Goal: Check status: Check status

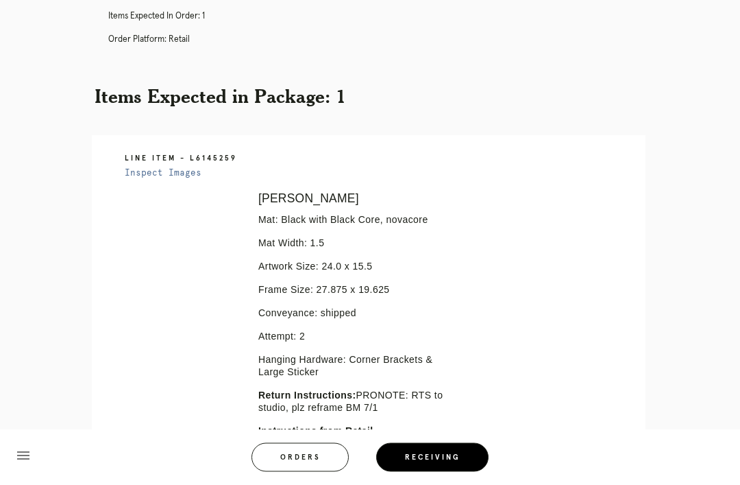
scroll to position [473, 0]
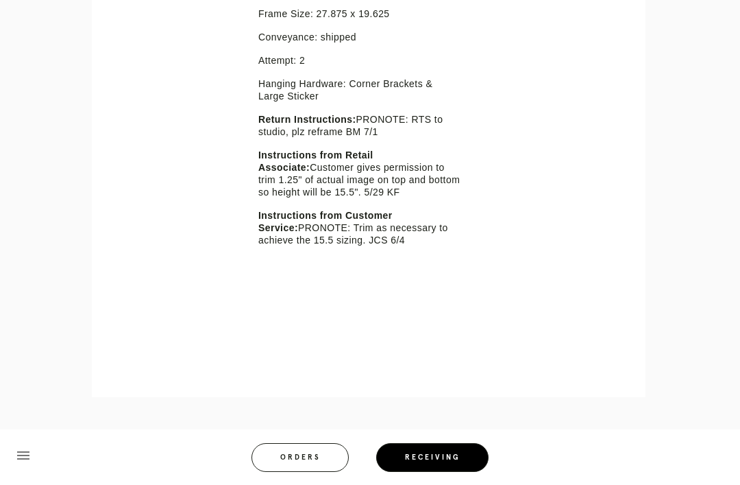
click at [312, 461] on span "Orders" at bounding box center [300, 457] width 41 height 7
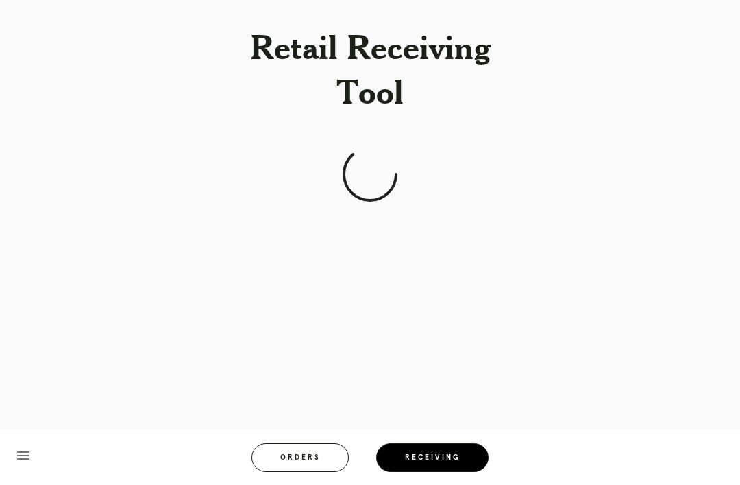
scroll to position [44, 0]
click at [301, 456] on span "Orders" at bounding box center [300, 457] width 41 height 7
click at [302, 450] on button "Orders" at bounding box center [300, 457] width 97 height 29
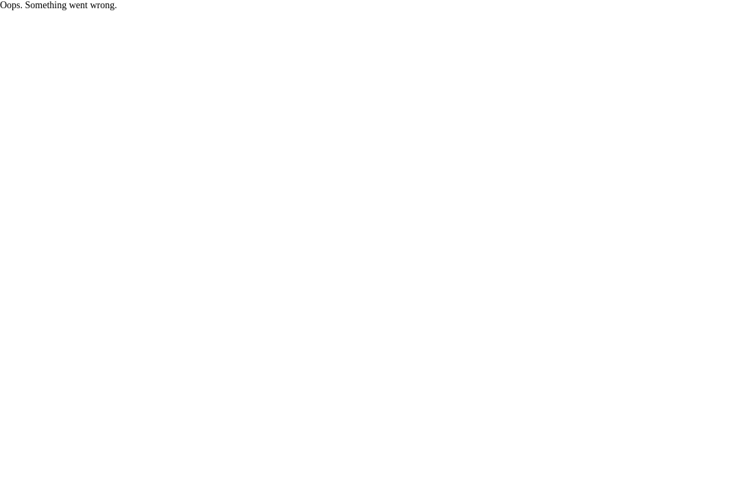
click at [437, 11] on html "Oops. Something went wrong." at bounding box center [370, 5] width 740 height 11
click at [307, 11] on html "Oops. Something went wrong." at bounding box center [370, 5] width 740 height 11
click at [420, 11] on html "Oops. Something went wrong." at bounding box center [370, 5] width 740 height 11
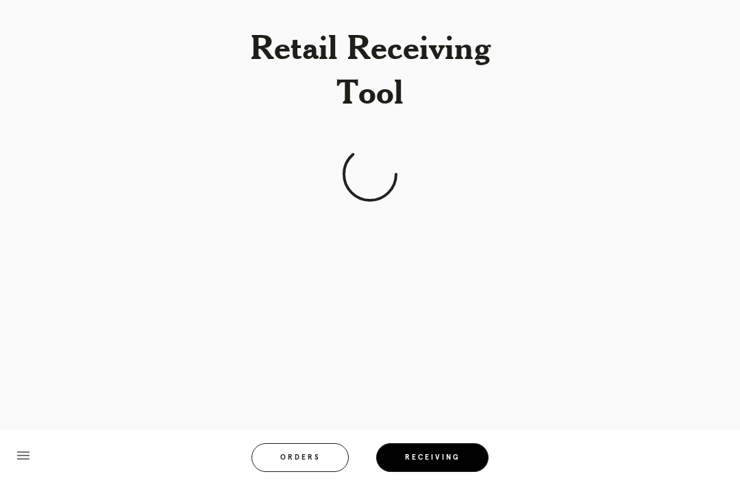
scroll to position [44, 0]
click at [300, 451] on button "Orders" at bounding box center [300, 457] width 97 height 29
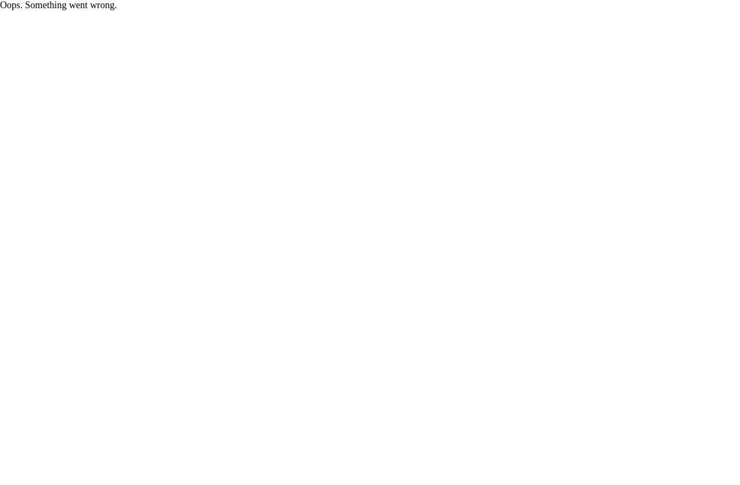
click at [321, 11] on html "Oops. Something went wrong." at bounding box center [370, 5] width 740 height 11
click at [298, 11] on html "Oops. Something went wrong." at bounding box center [370, 5] width 740 height 11
click at [456, 11] on html "Oops. Something went wrong." at bounding box center [370, 5] width 740 height 11
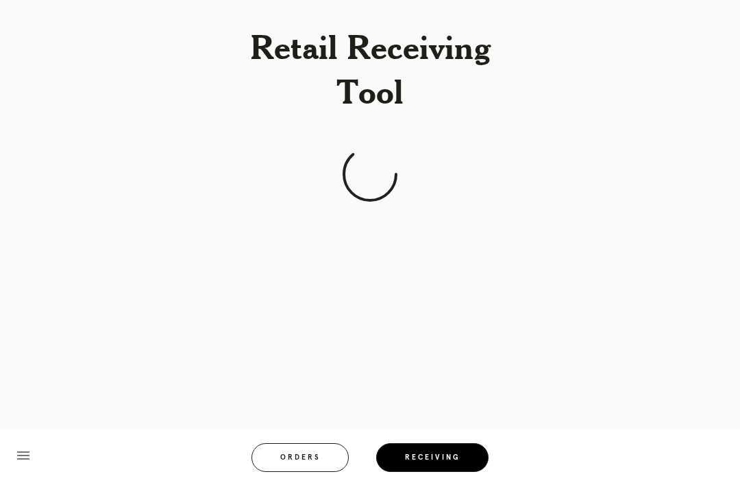
scroll to position [44, 0]
click at [311, 472] on button "Orders" at bounding box center [300, 457] width 97 height 29
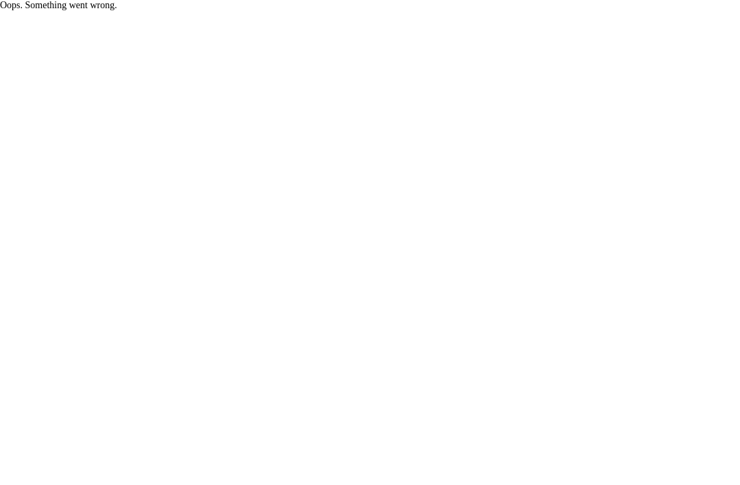
click at [313, 11] on html "Oops. Something went wrong." at bounding box center [370, 5] width 740 height 11
